Goal: Check status

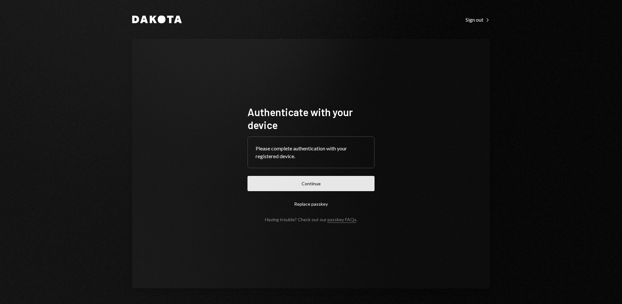
click at [302, 186] on button "Continue" at bounding box center [310, 183] width 127 height 15
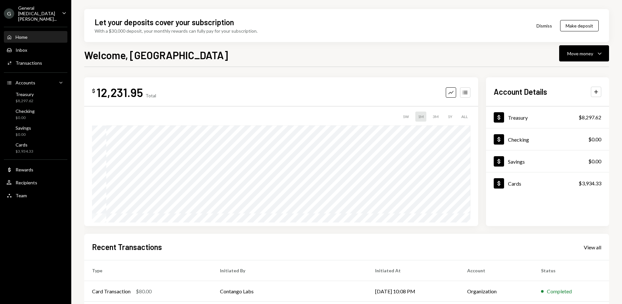
scroll to position [86, 0]
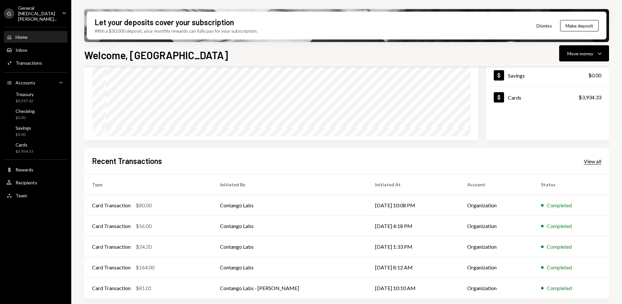
click at [591, 160] on div "View all" at bounding box center [592, 161] width 17 height 6
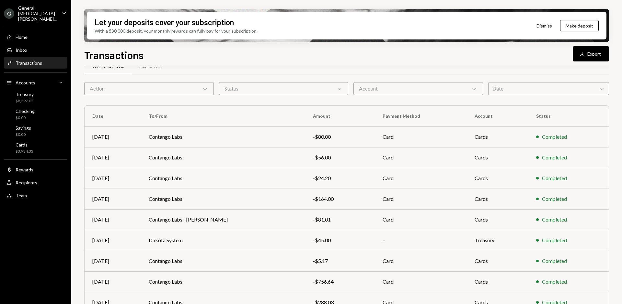
scroll to position [64, 0]
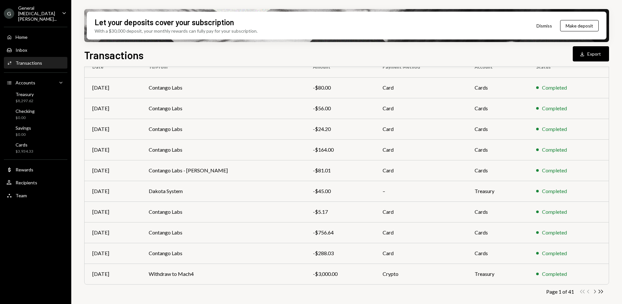
click at [594, 293] on icon "Chevron Right" at bounding box center [594, 292] width 6 height 6
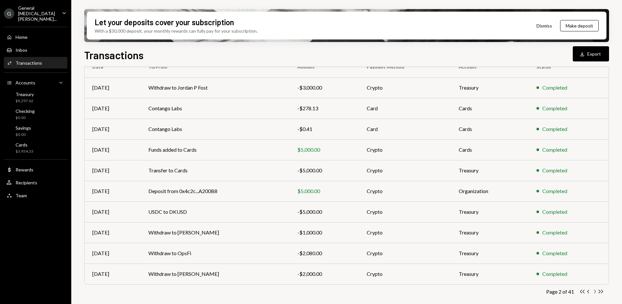
click at [593, 292] on icon "Chevron Right" at bounding box center [594, 292] width 6 height 6
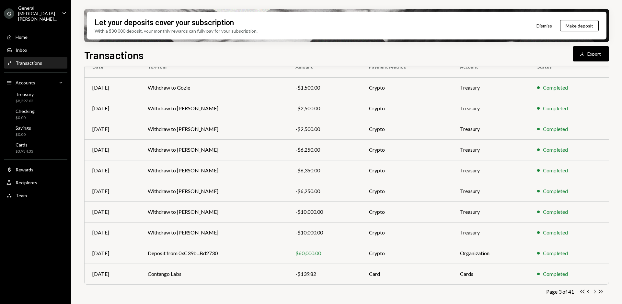
click at [594, 292] on icon "Chevron Right" at bounding box center [594, 292] width 6 height 6
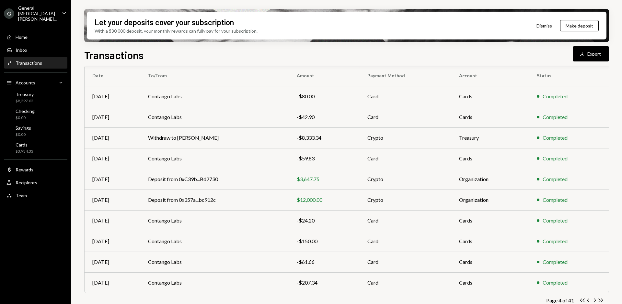
scroll to position [57, 0]
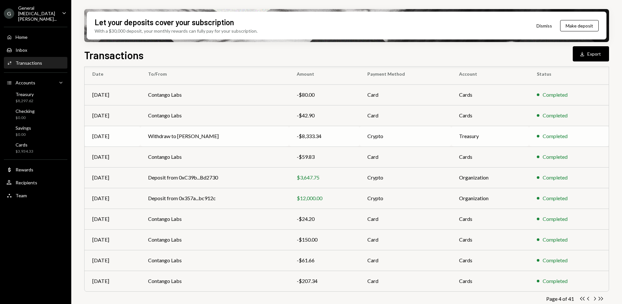
click at [206, 136] on td "Withdraw to [PERSON_NAME]" at bounding box center [214, 136] width 148 height 21
